Goal: Task Accomplishment & Management: Manage account settings

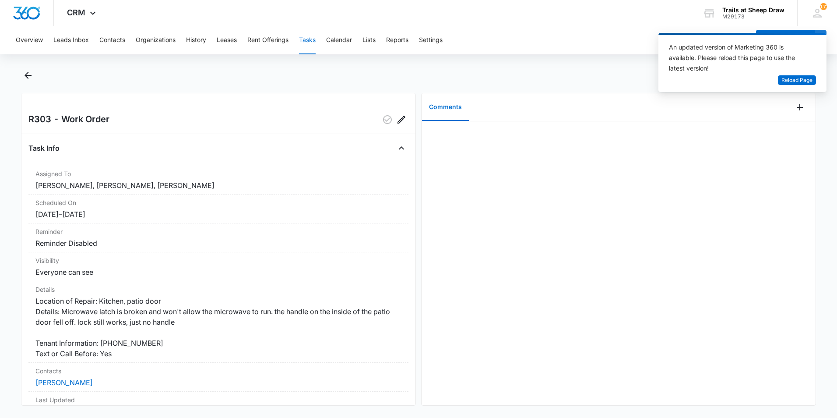
scroll to position [105, 0]
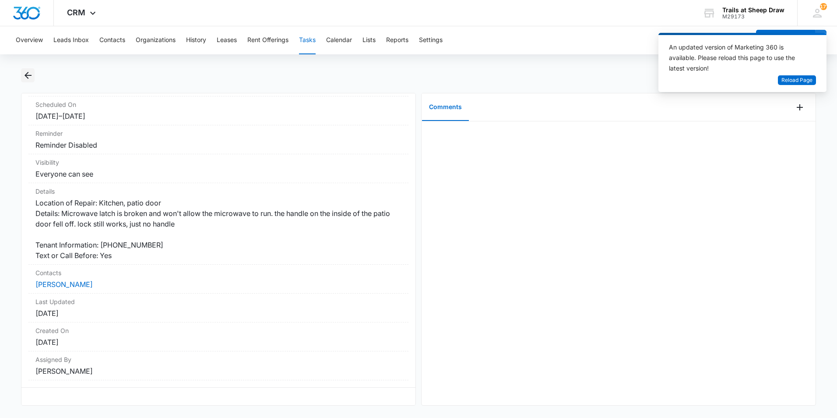
click at [31, 72] on icon "Back" at bounding box center [28, 75] width 11 height 11
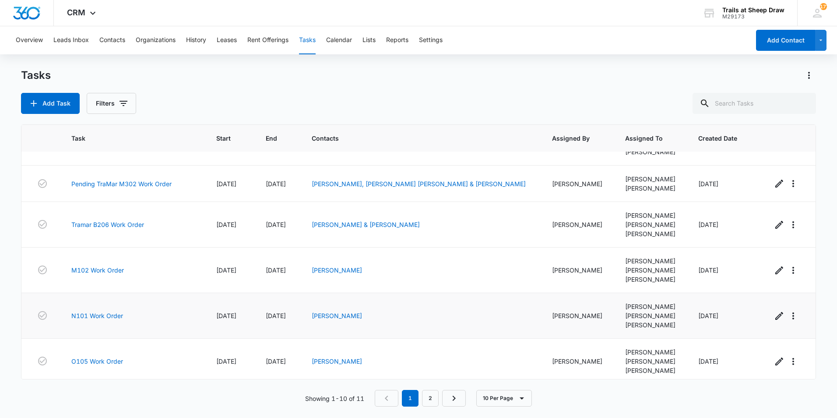
scroll to position [182, 0]
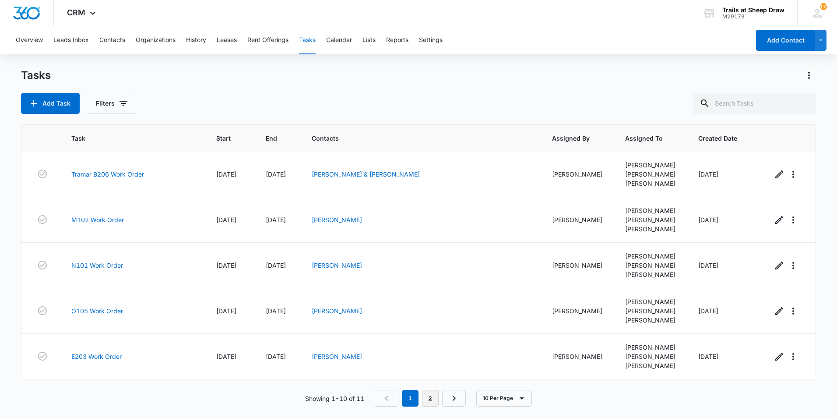
click at [431, 399] on link "2" at bounding box center [430, 398] width 17 height 17
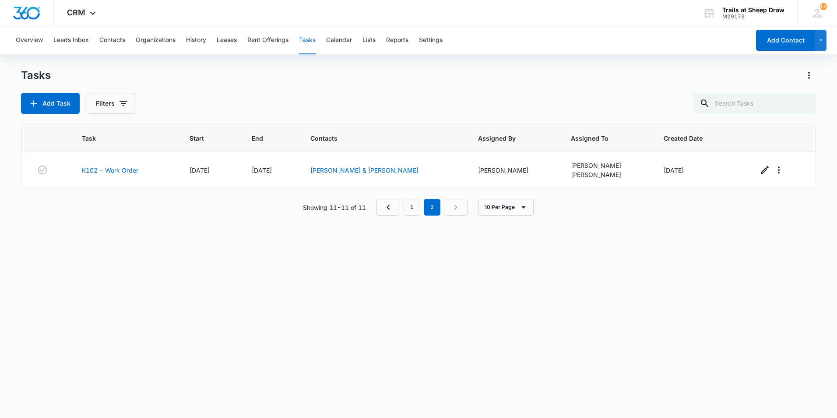
scroll to position [0, 0]
click at [420, 209] on link "1" at bounding box center [412, 207] width 17 height 17
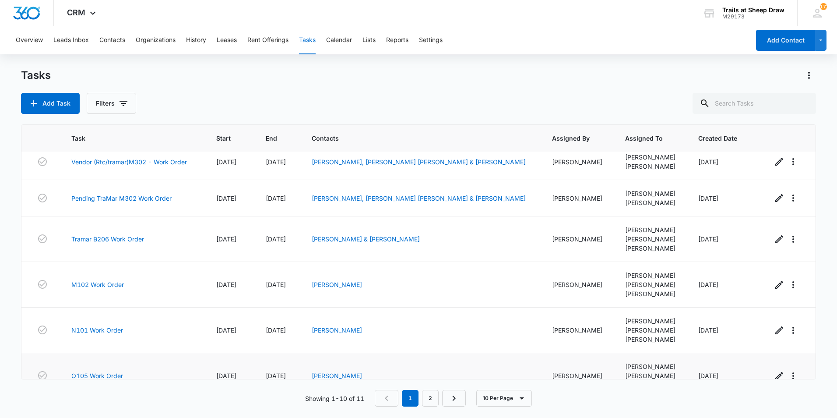
scroll to position [182, 0]
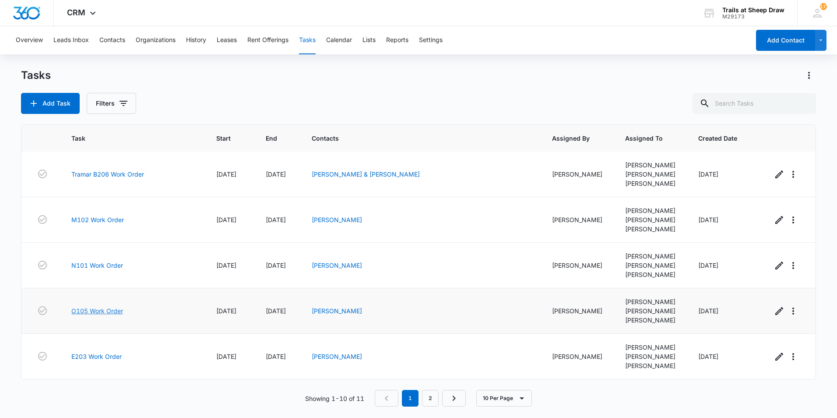
click at [80, 311] on link "O105 Work Order" at bounding box center [97, 310] width 52 height 9
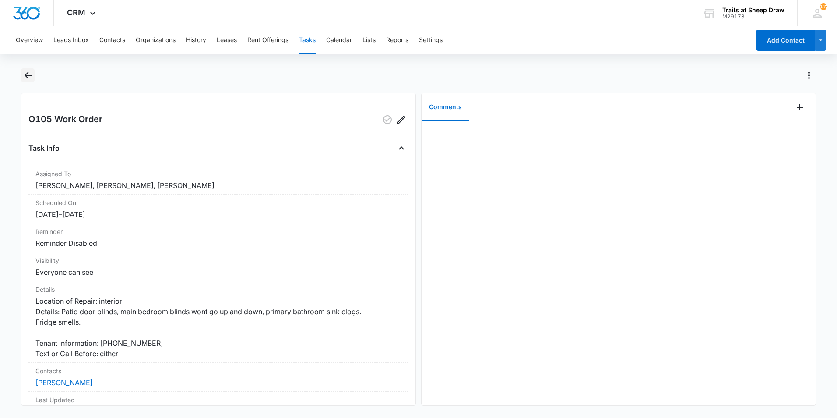
click at [28, 72] on icon "Back" at bounding box center [28, 75] width 11 height 11
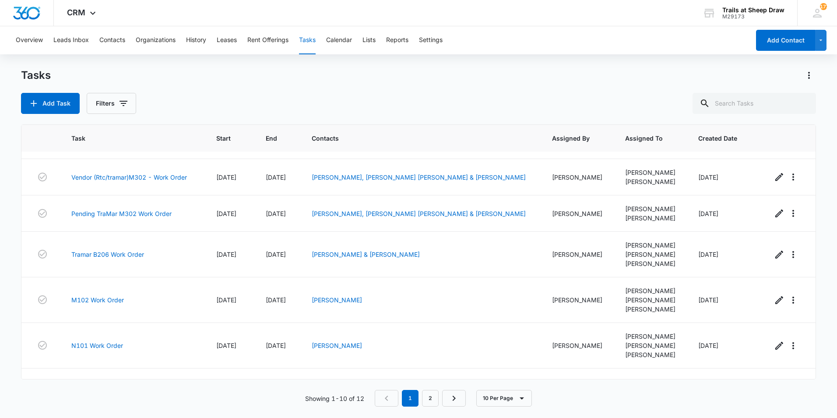
scroll to position [182, 0]
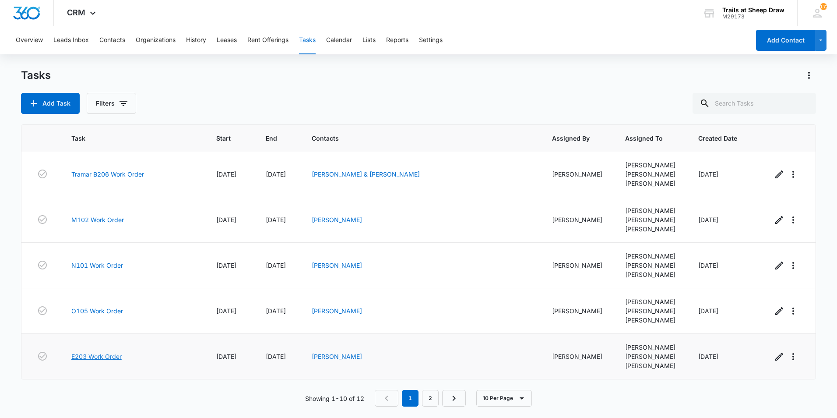
click at [102, 358] on link "E203 Work Order" at bounding box center [96, 356] width 50 height 9
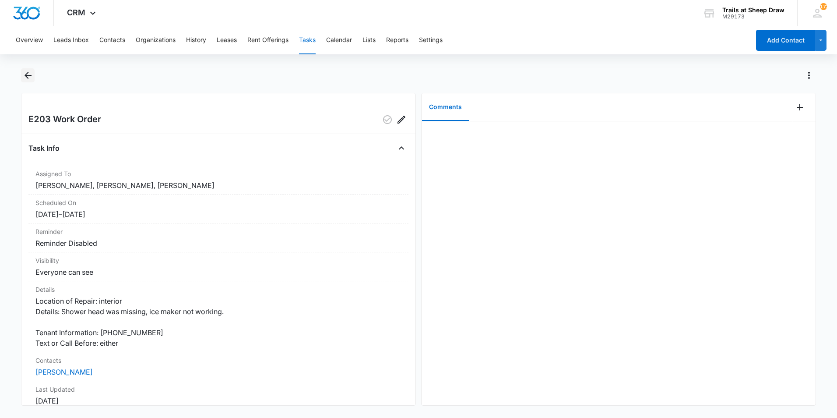
click at [21, 73] on button "Back" at bounding box center [28, 75] width 14 height 14
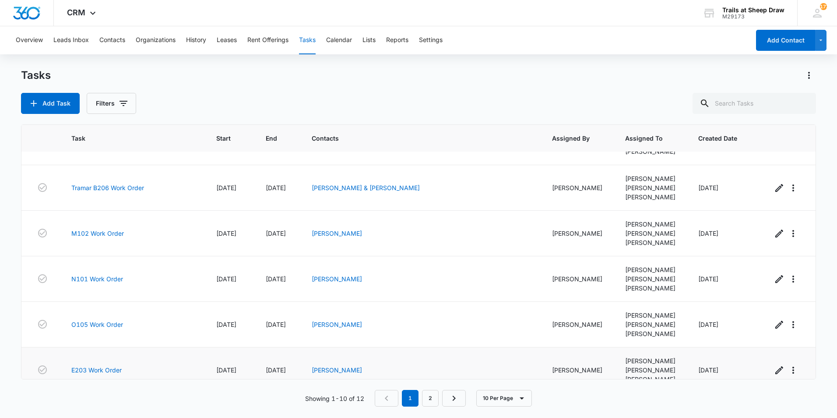
scroll to position [182, 0]
